Goal: Task Accomplishment & Management: Manage account settings

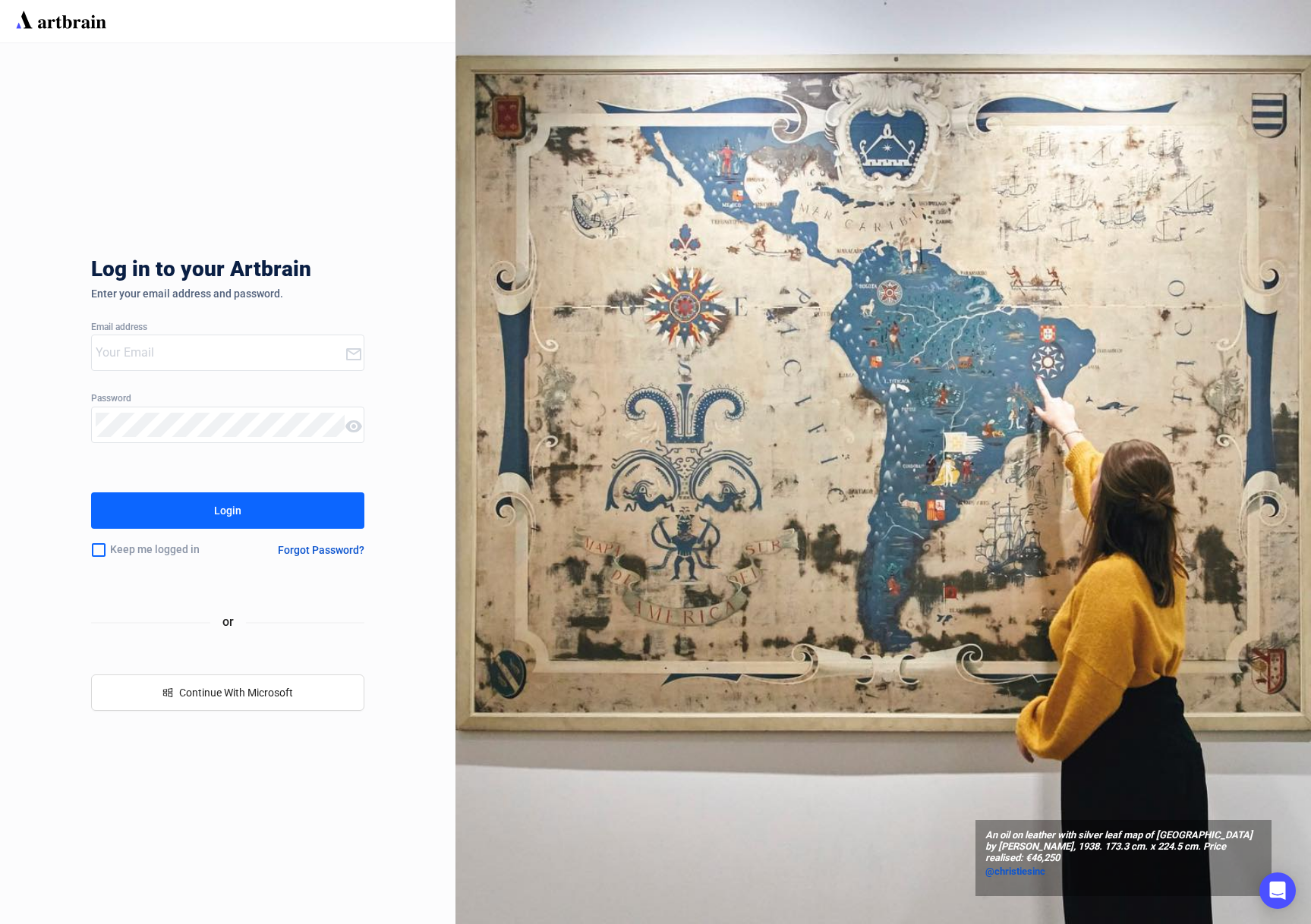
type input "[PERSON_NAME][EMAIL_ADDRESS][DOMAIN_NAME]"
click at [229, 512] on div "Login" at bounding box center [228, 510] width 27 height 24
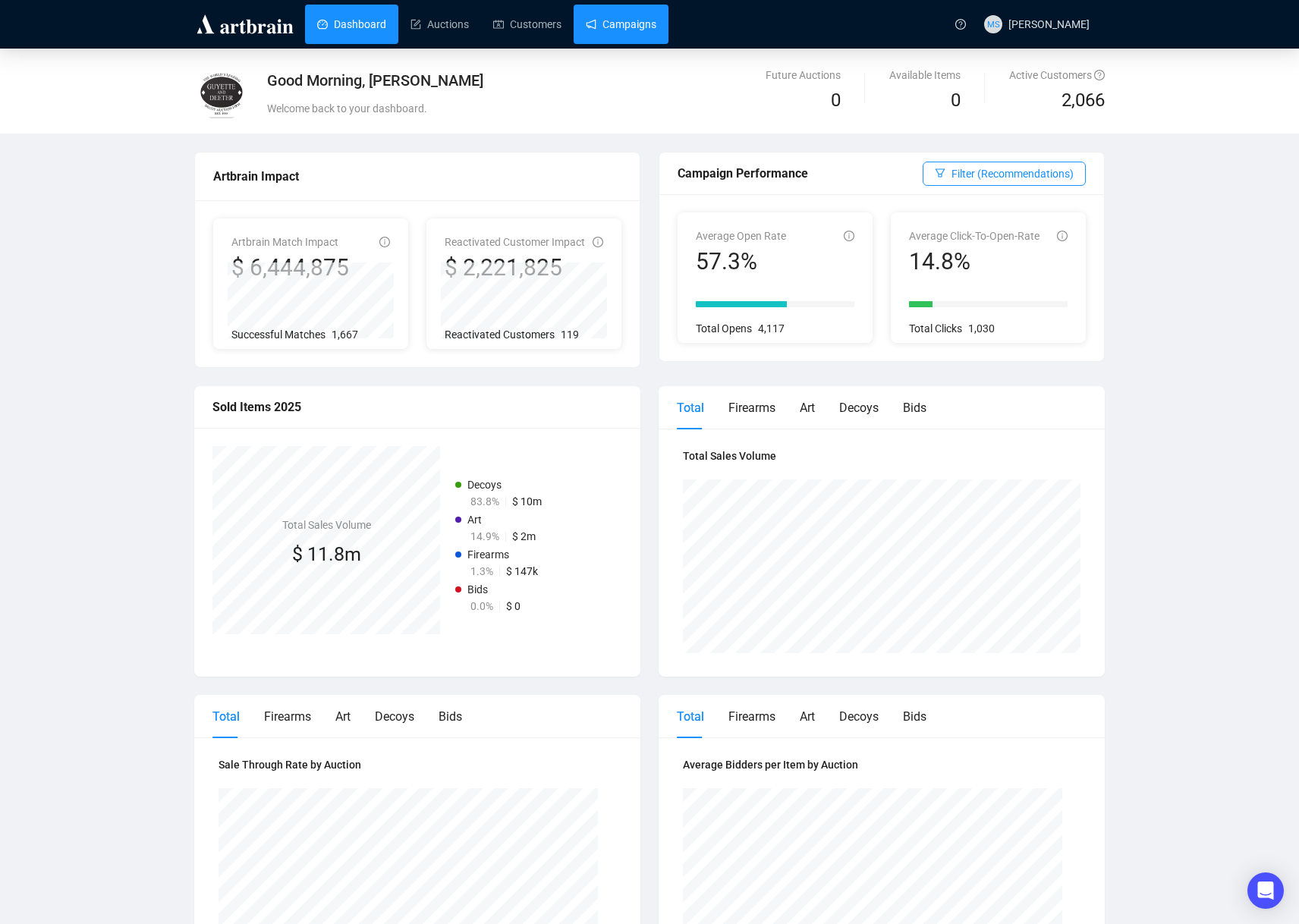
click at [635, 29] on link "Campaigns" at bounding box center [621, 24] width 71 height 39
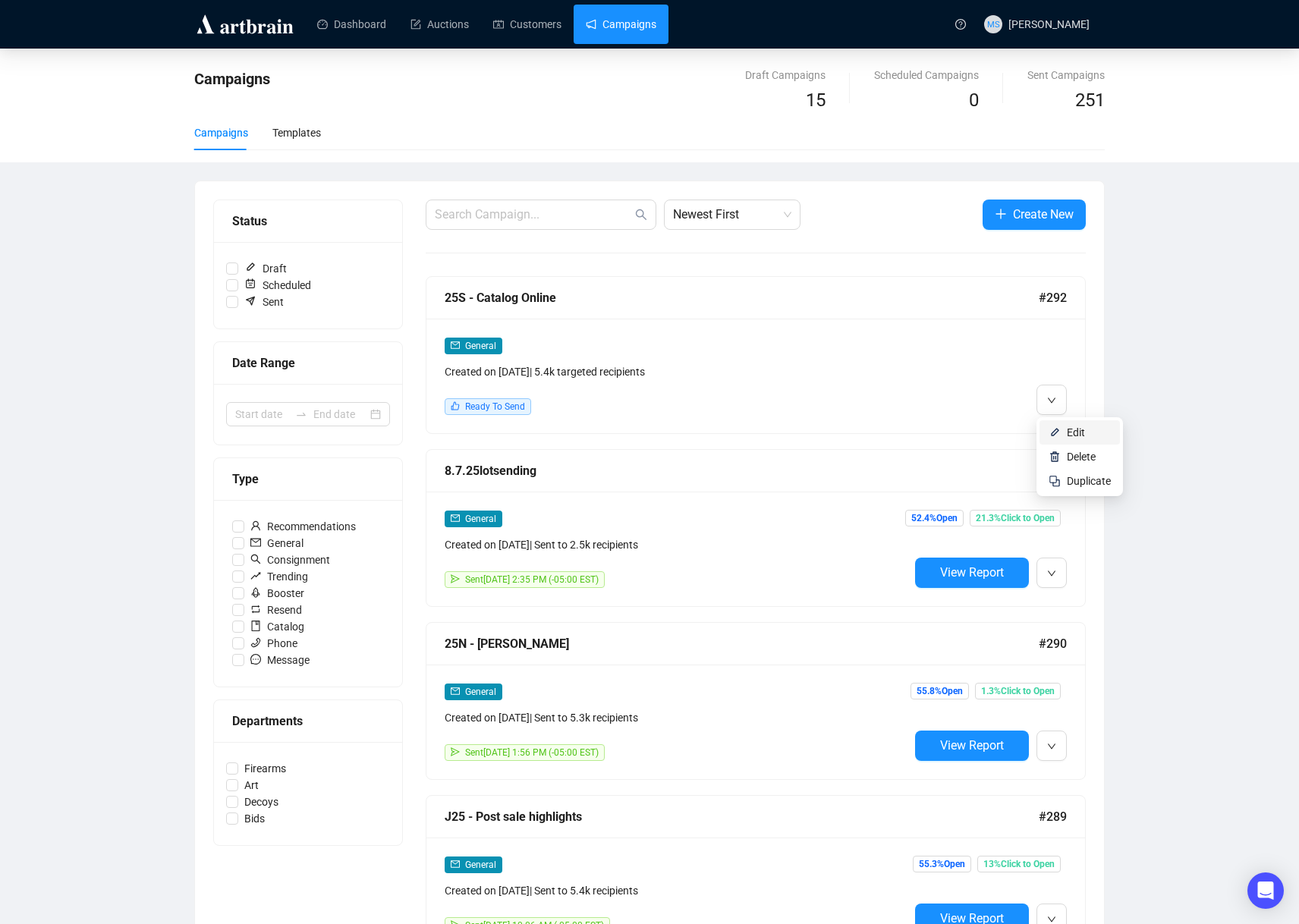
click at [1065, 427] on li "Edit" at bounding box center [1080, 432] width 80 height 24
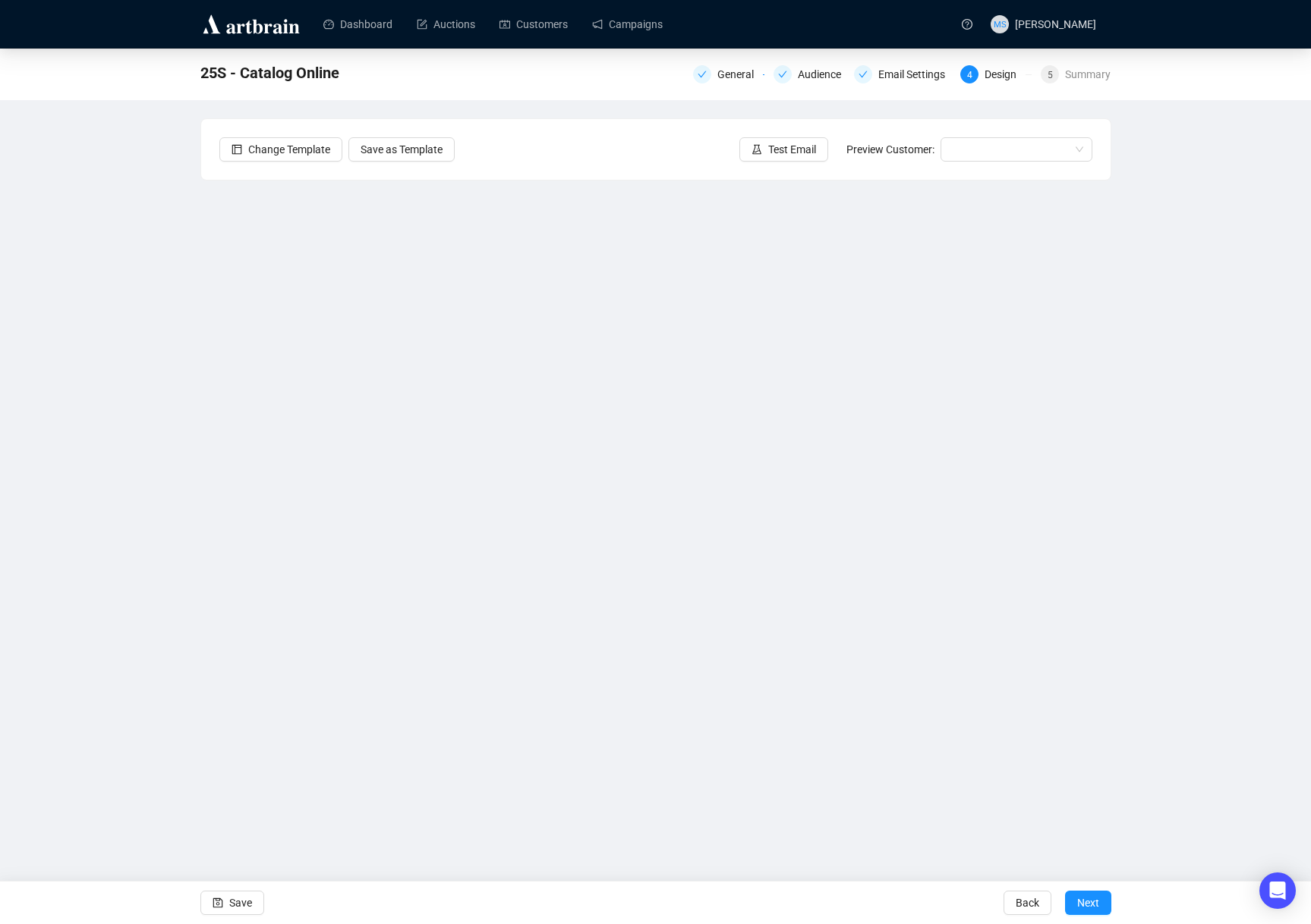
click at [1208, 396] on div "25S - Catalog Online General Audience Email Settings 4 Design 5 Summary Change …" at bounding box center [656, 401] width 1311 height 705
click at [247, 904] on span "Save" at bounding box center [241, 902] width 22 height 43
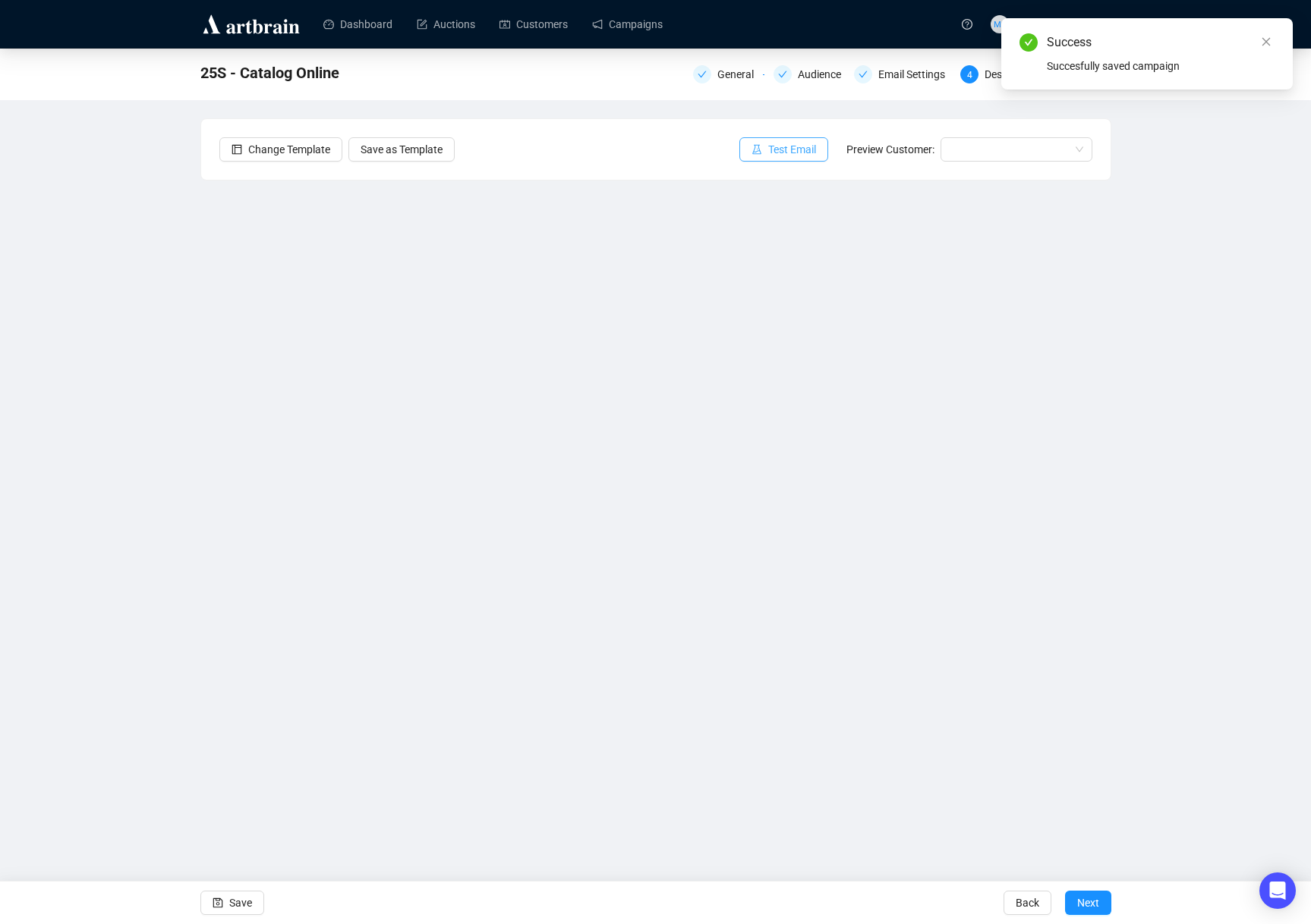
click at [797, 155] on span "Test Email" at bounding box center [792, 149] width 48 height 17
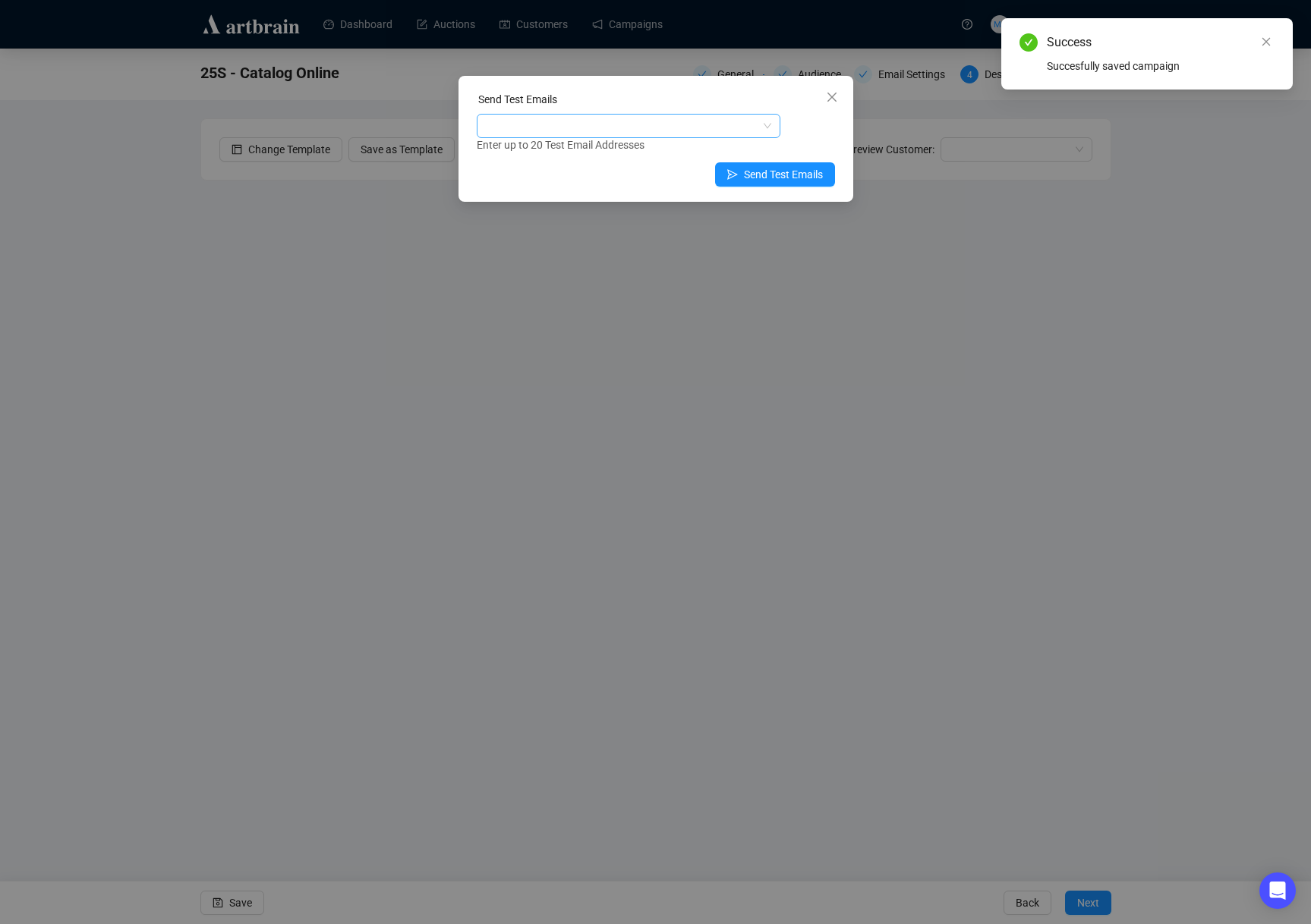
click at [691, 125] on div at bounding box center [620, 126] width 282 height 21
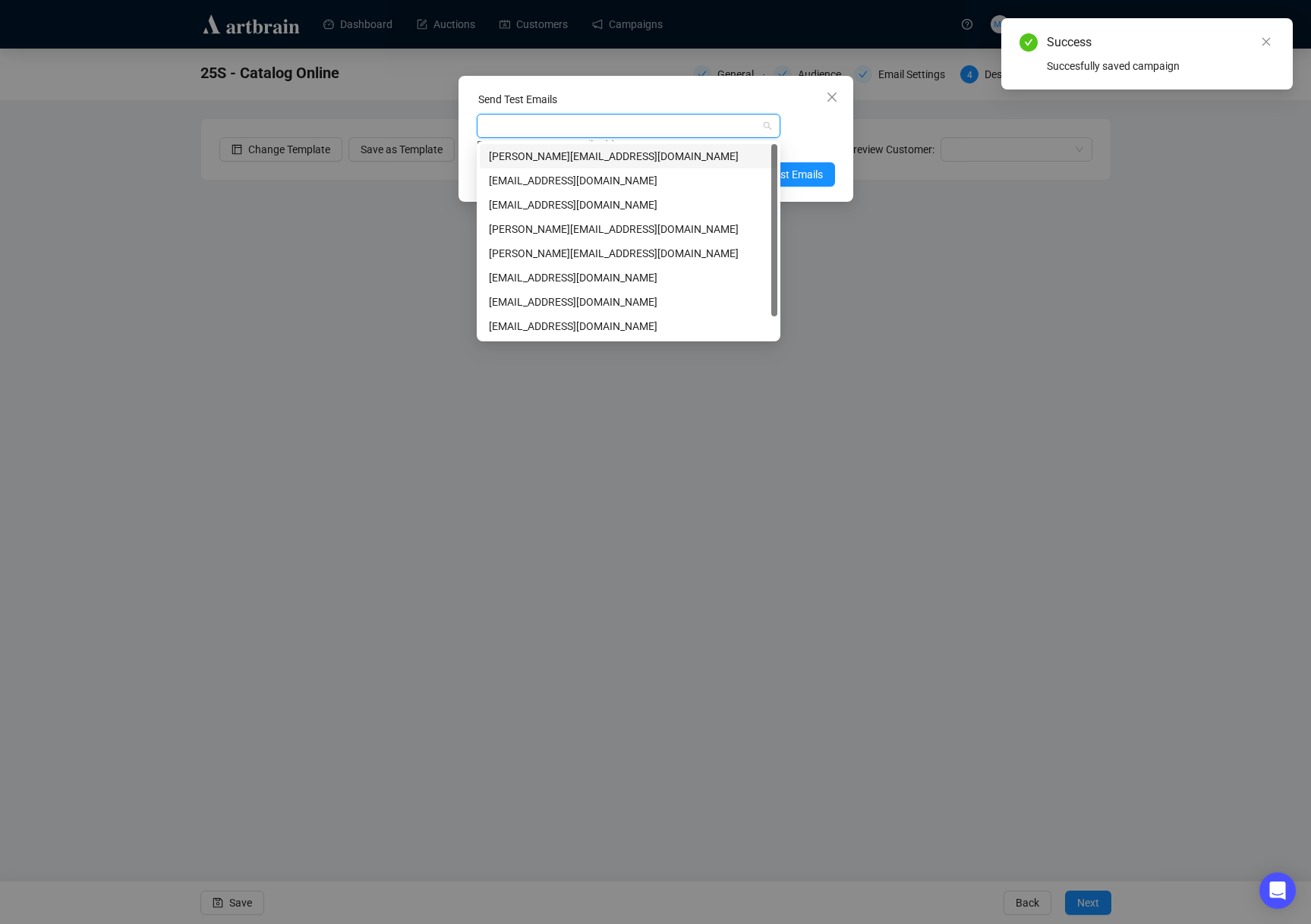
click at [615, 161] on div "[PERSON_NAME][EMAIL_ADDRESS][DOMAIN_NAME]" at bounding box center [628, 156] width 279 height 17
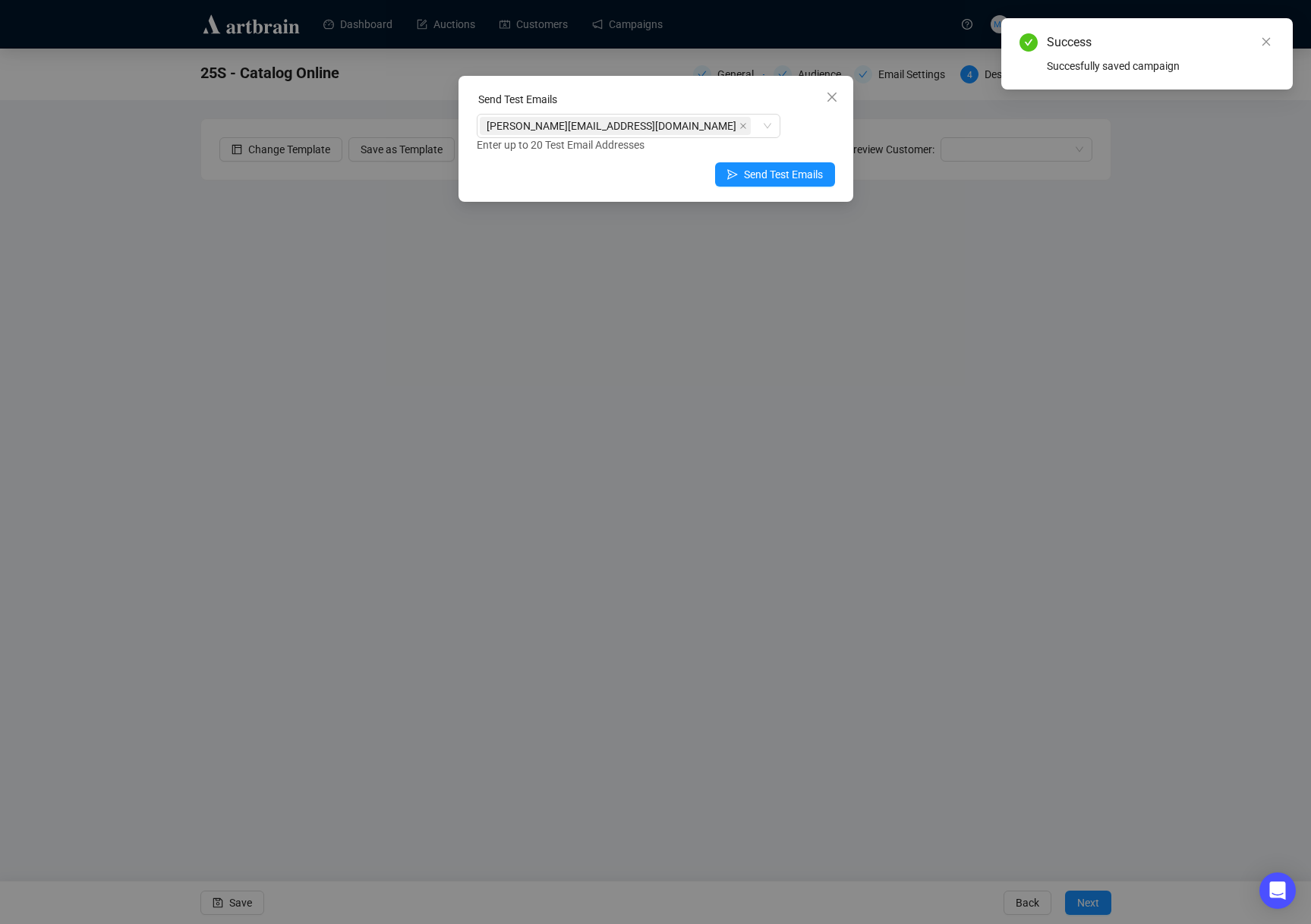
click at [802, 132] on div "[PERSON_NAME][EMAIL_ADDRESS][DOMAIN_NAME] Enter up to 20 Test Email Addresses" at bounding box center [656, 133] width 358 height 39
click at [802, 175] on span "Send Test Emails" at bounding box center [783, 174] width 79 height 17
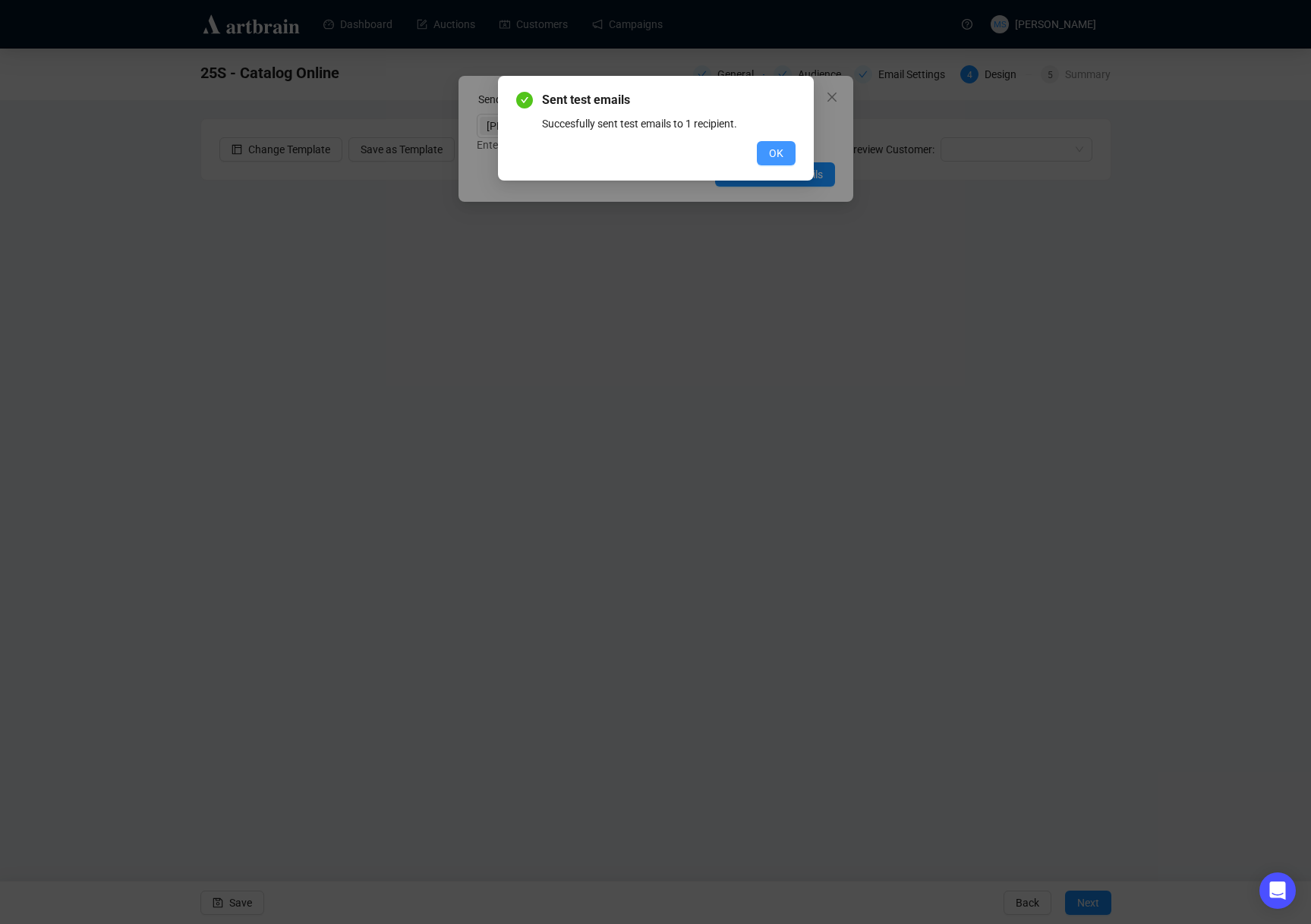
click at [782, 150] on span "OK" at bounding box center [776, 153] width 14 height 17
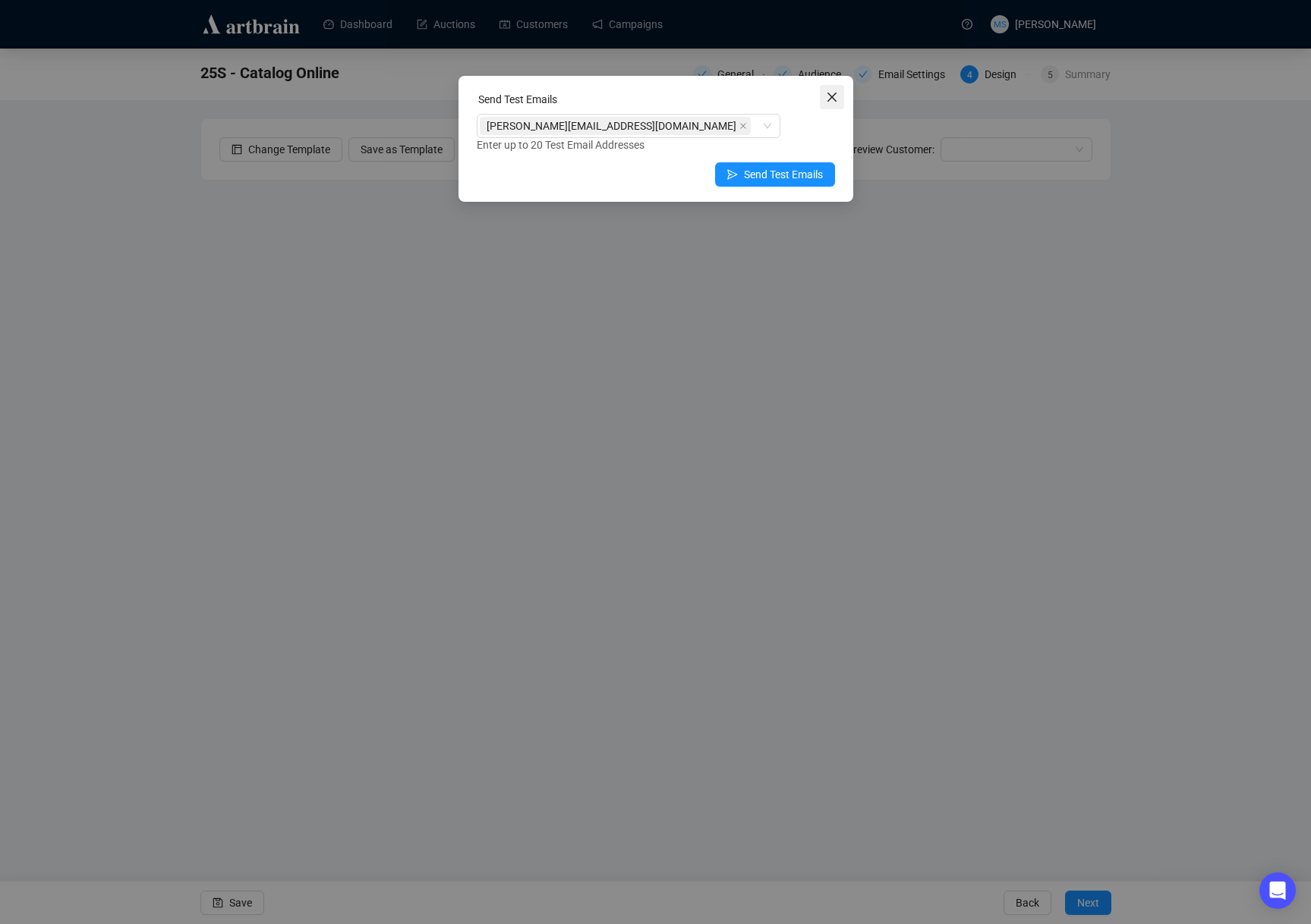
click at [832, 94] on icon "close" at bounding box center [831, 97] width 12 height 12
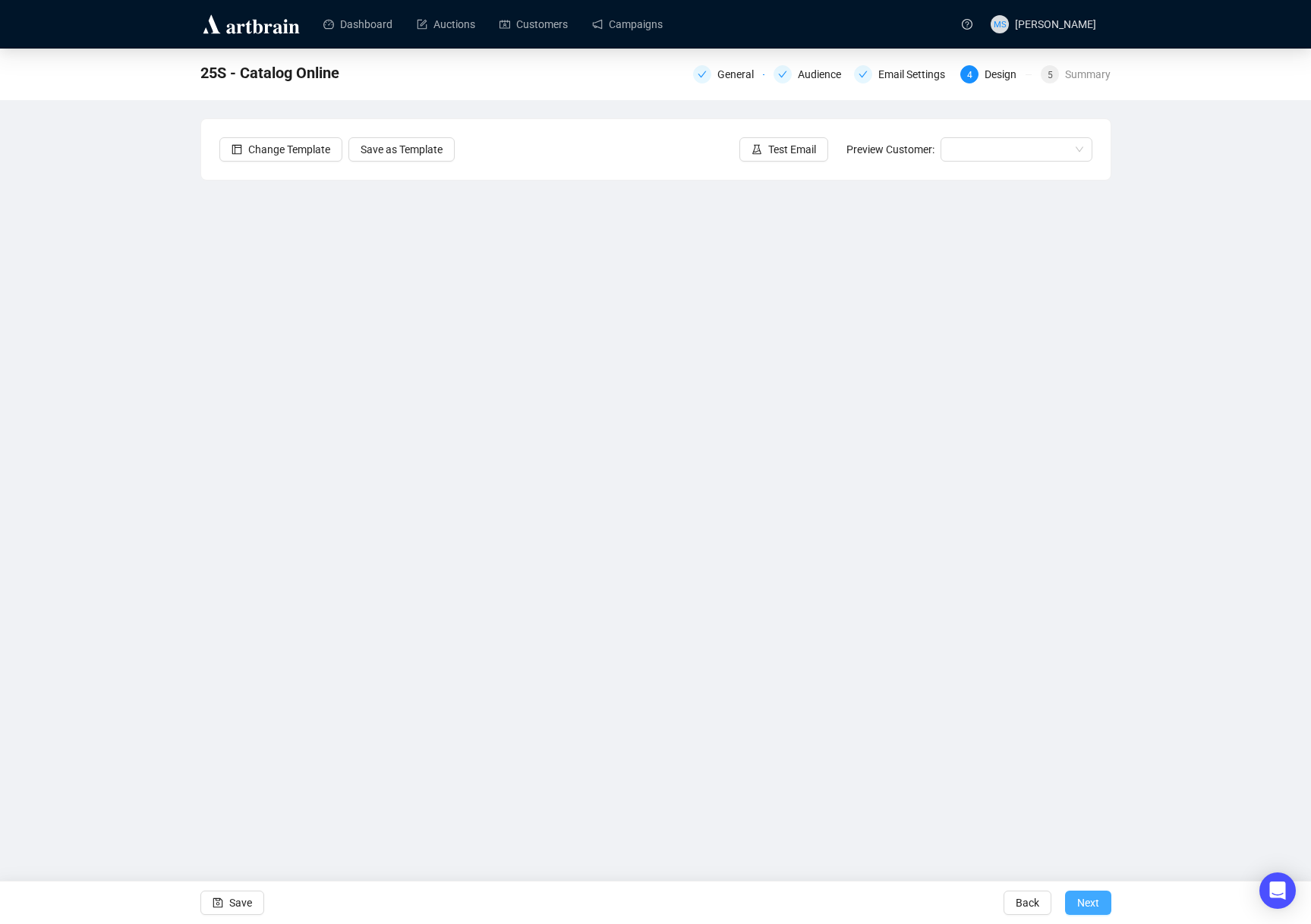
click at [1092, 901] on span "Next" at bounding box center [1087, 902] width 22 height 43
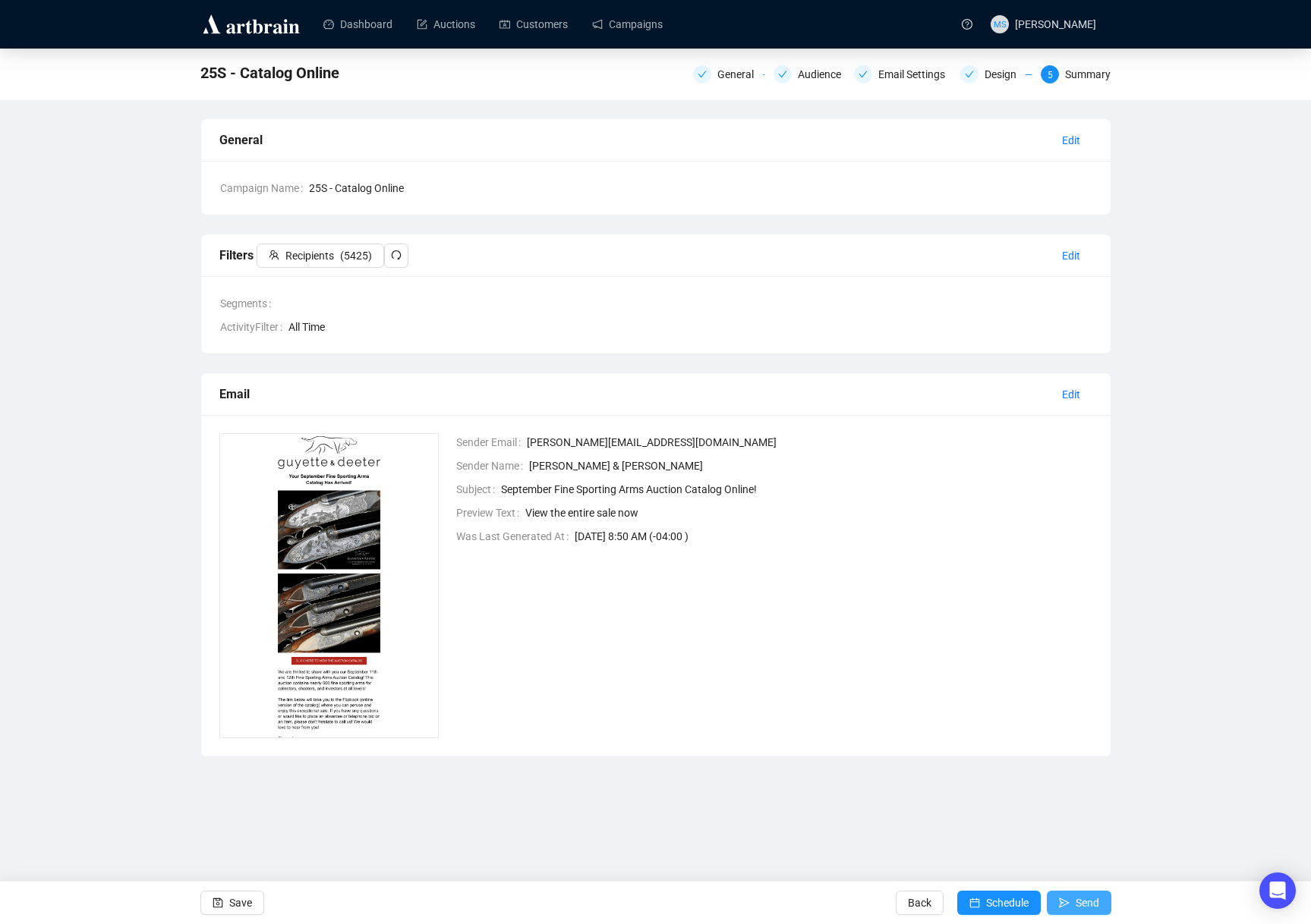
click at [1086, 899] on span "Send" at bounding box center [1086, 902] width 23 height 43
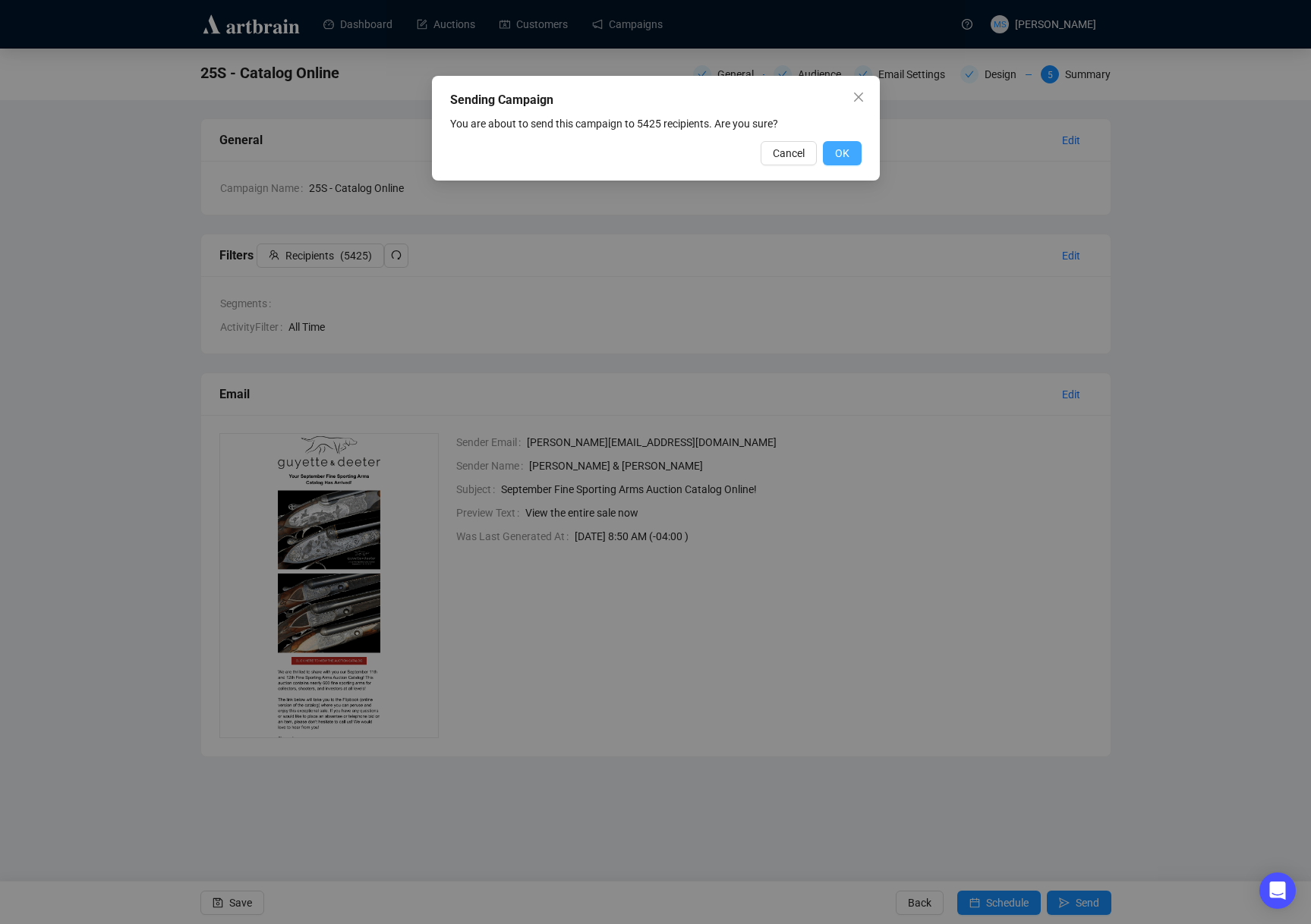
click at [854, 153] on button "OK" at bounding box center [842, 153] width 39 height 24
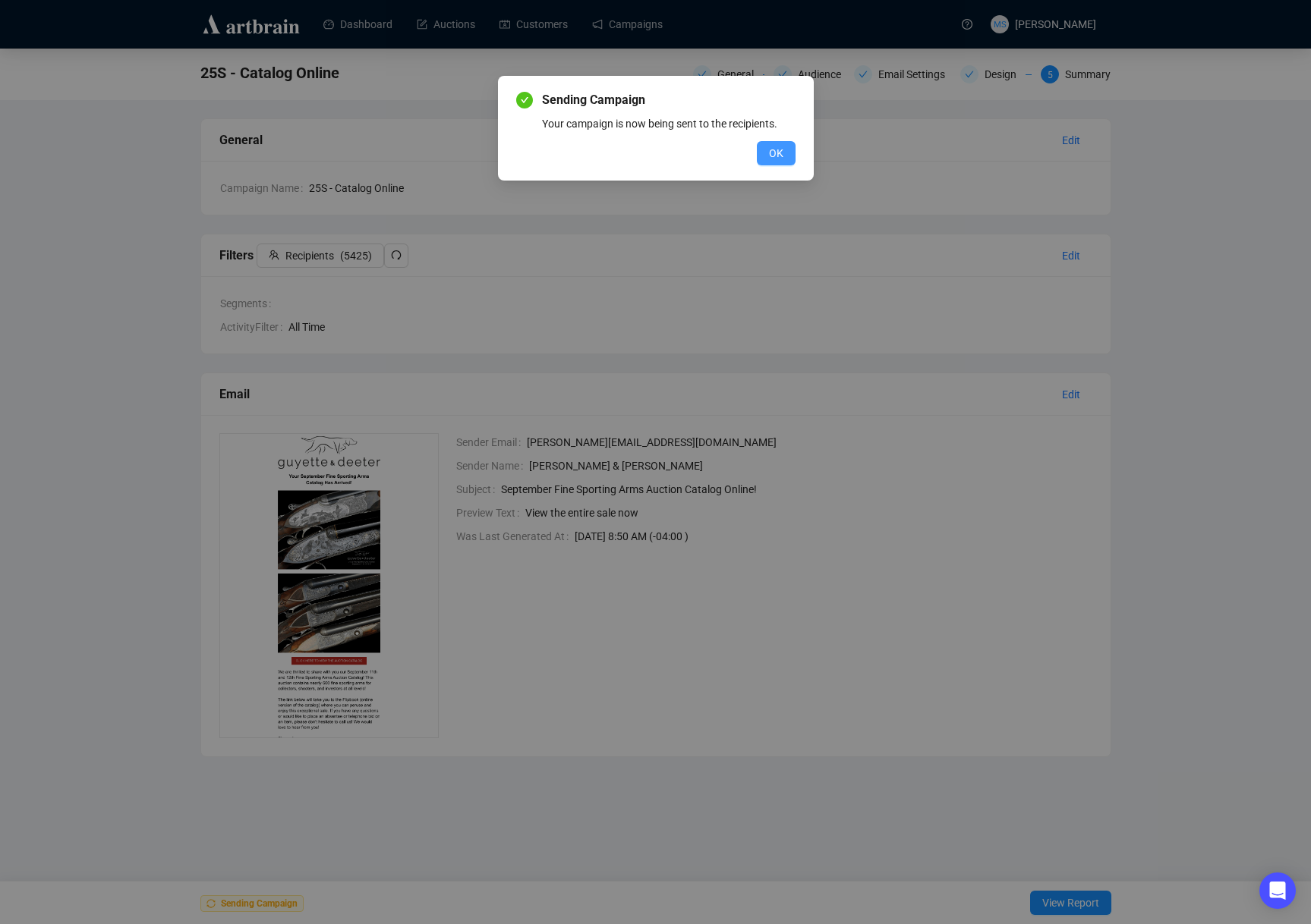
click at [772, 156] on span "OK" at bounding box center [776, 153] width 14 height 17
